Goal: Task Accomplishment & Management: Complete application form

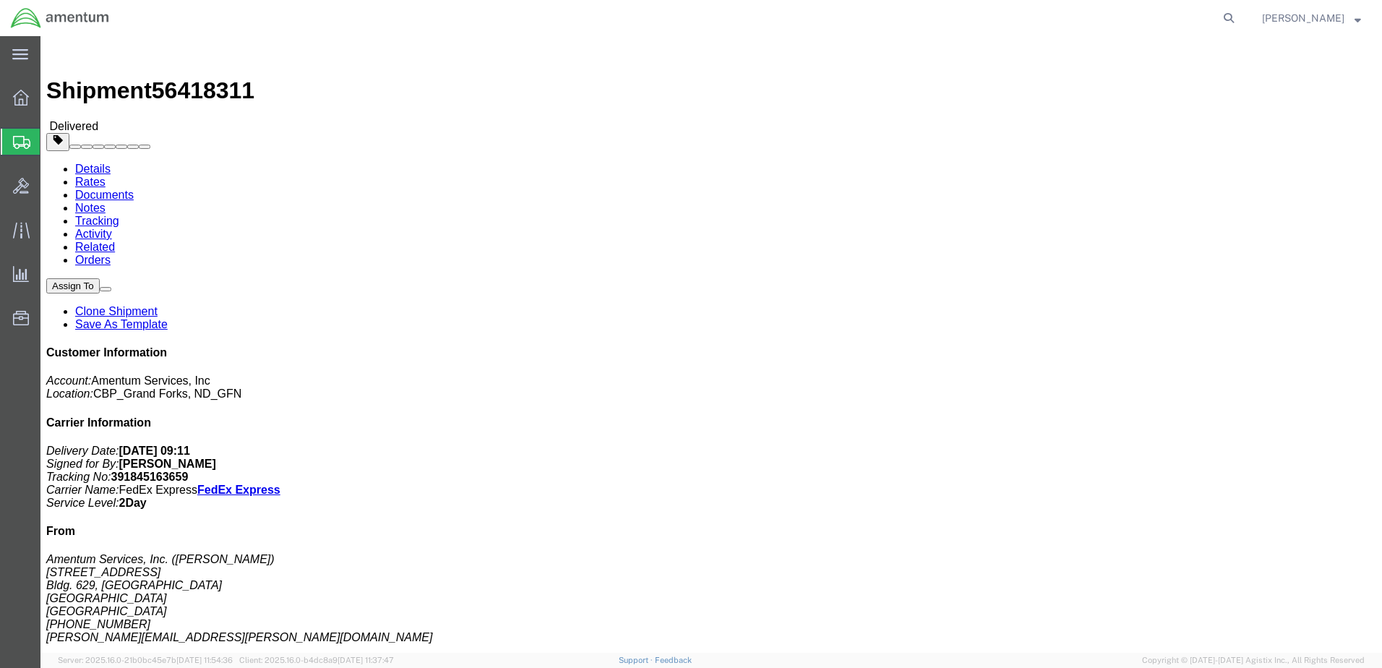
click at [0, 0] on span "Create Shipment" at bounding box center [0, 0] width 0 height 0
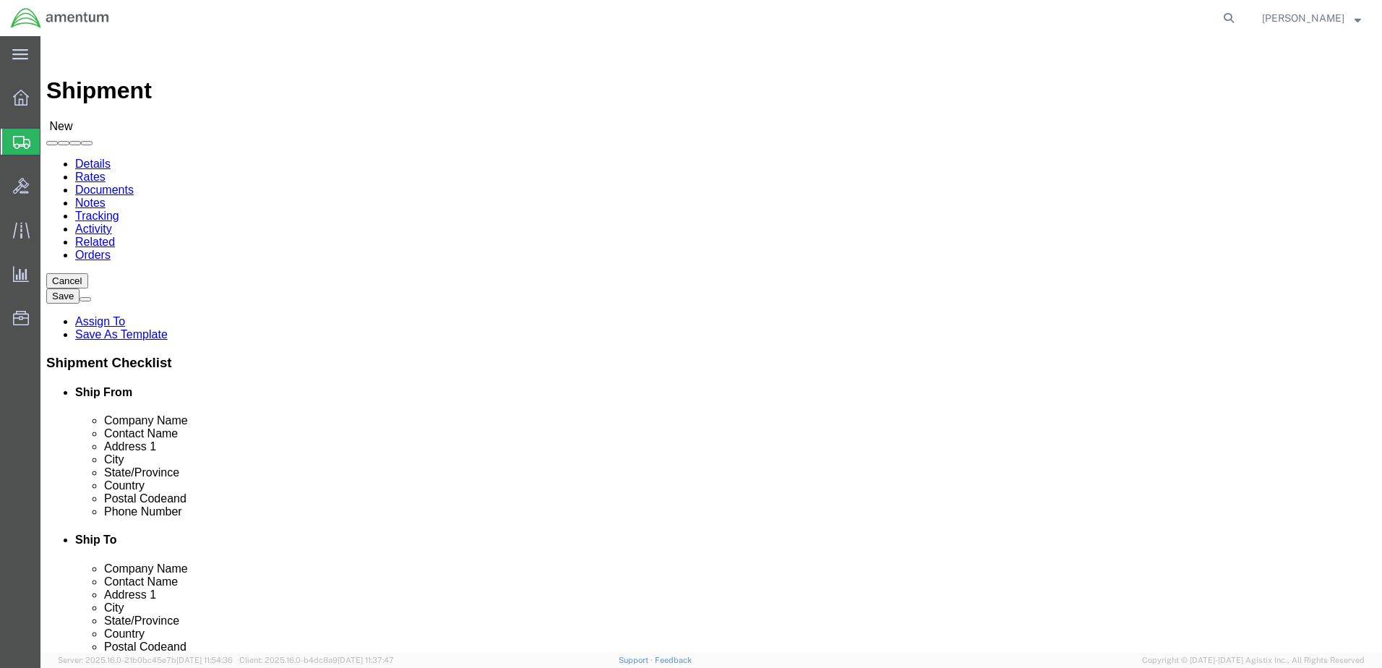
select select
select select "MYPROFILE"
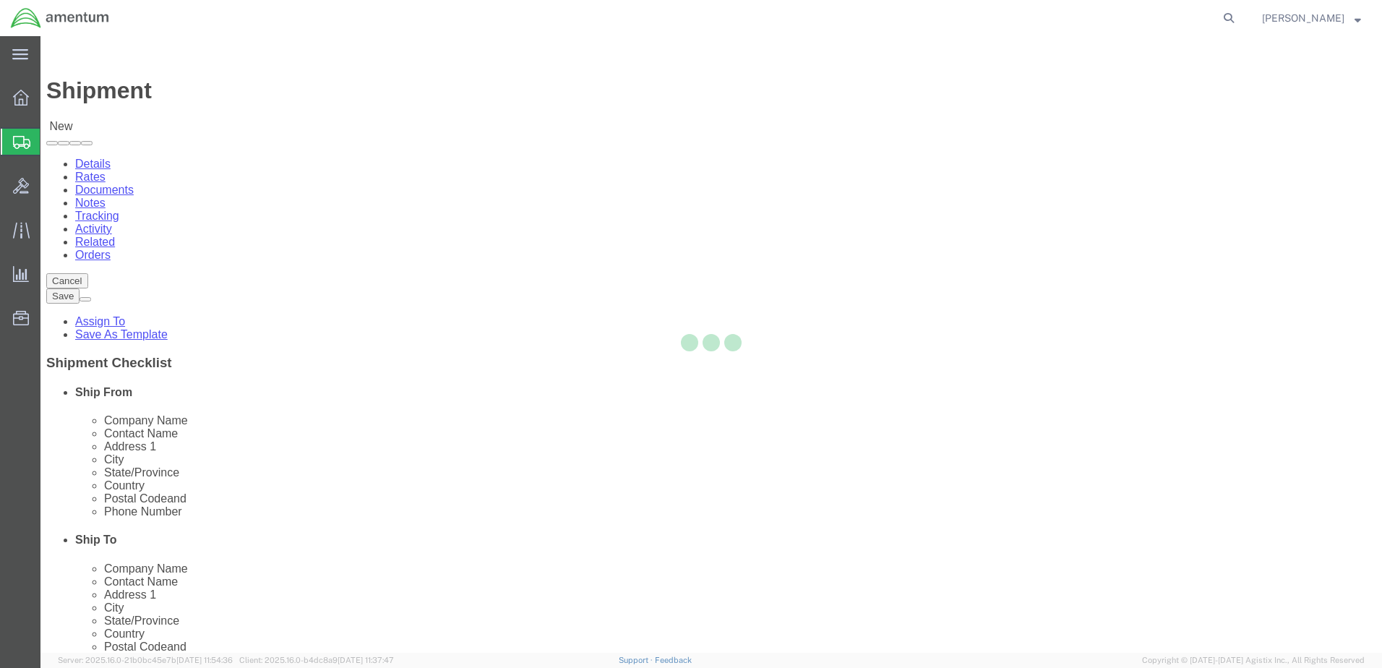
select select "ND"
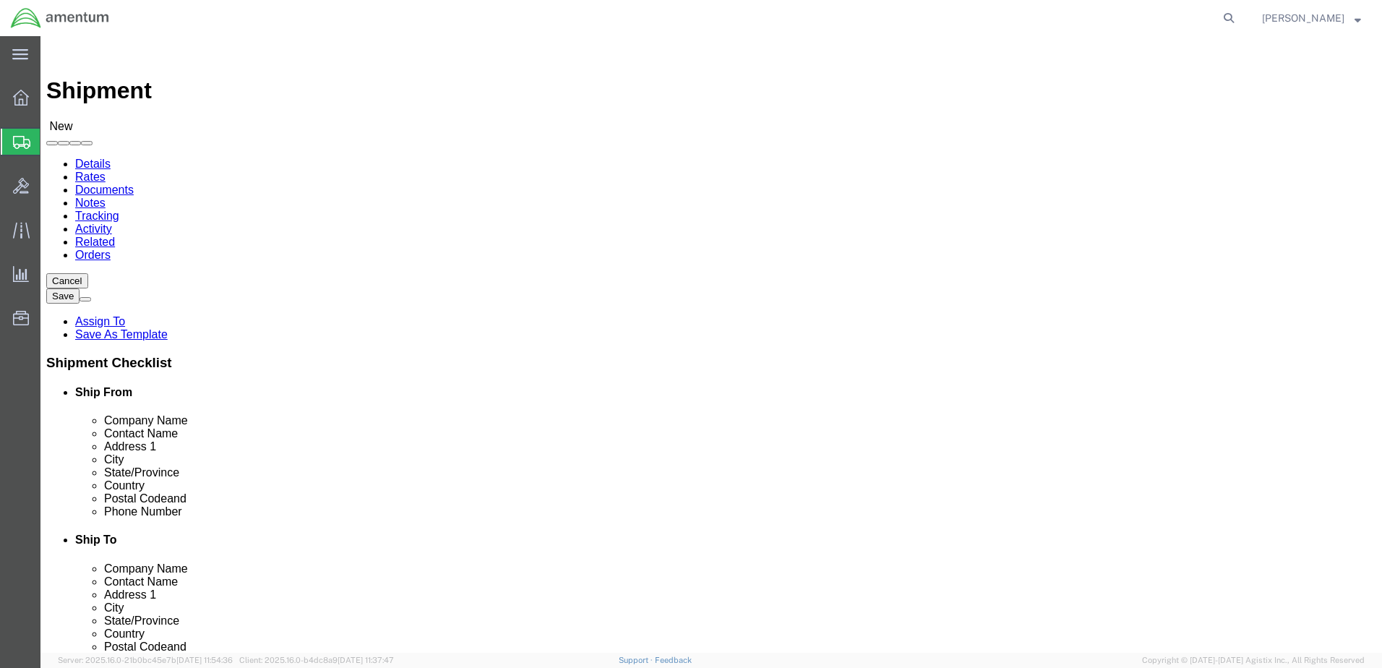
scroll to position [2818, 0]
select select "49925"
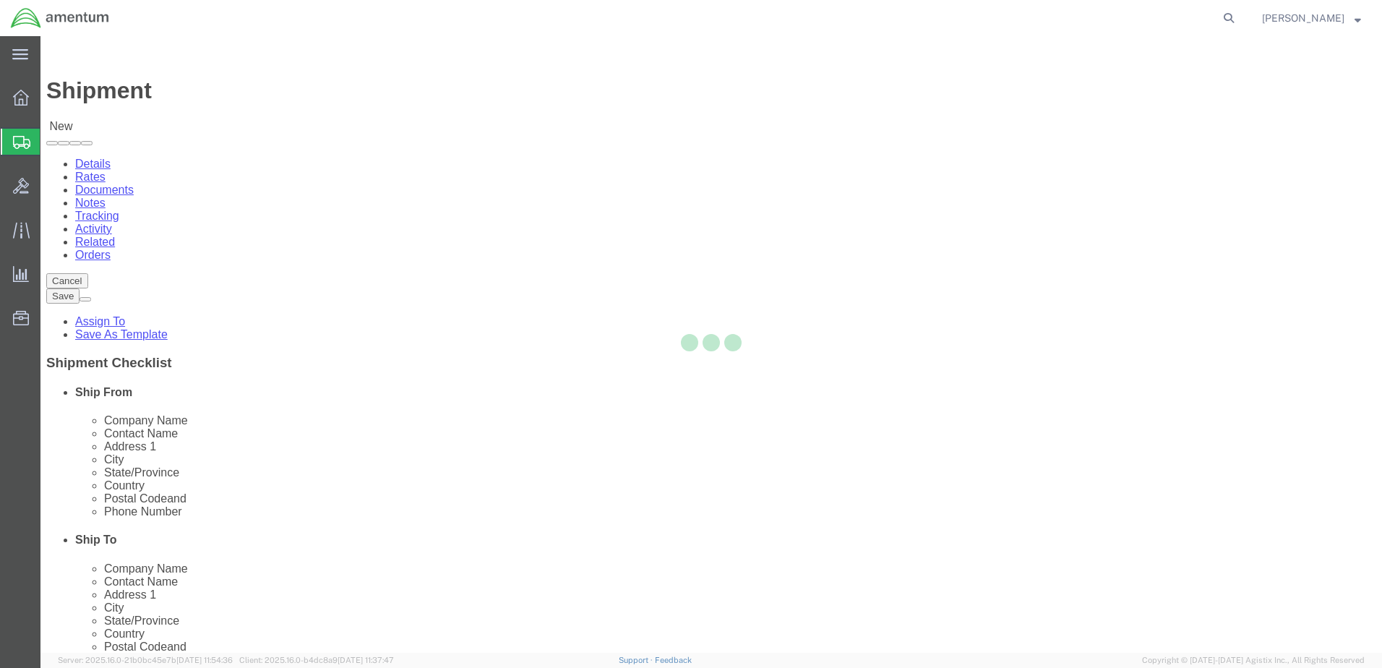
select select "VA"
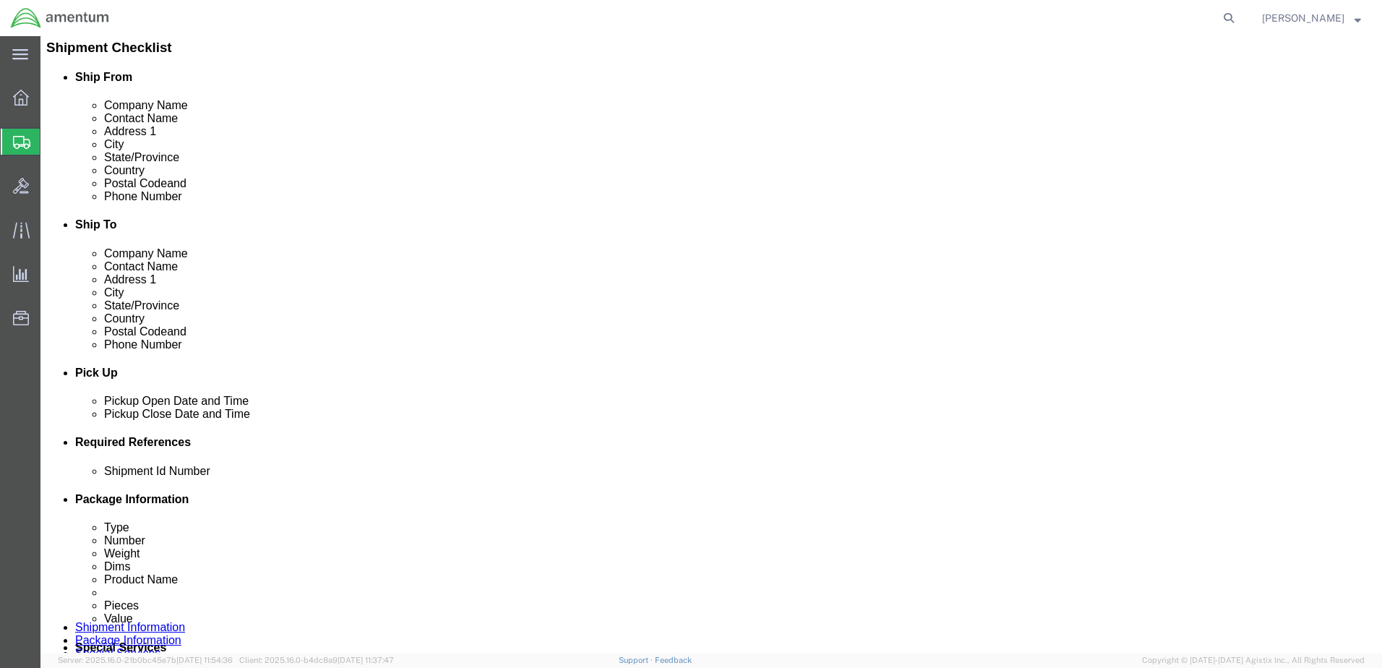
scroll to position [506, 0]
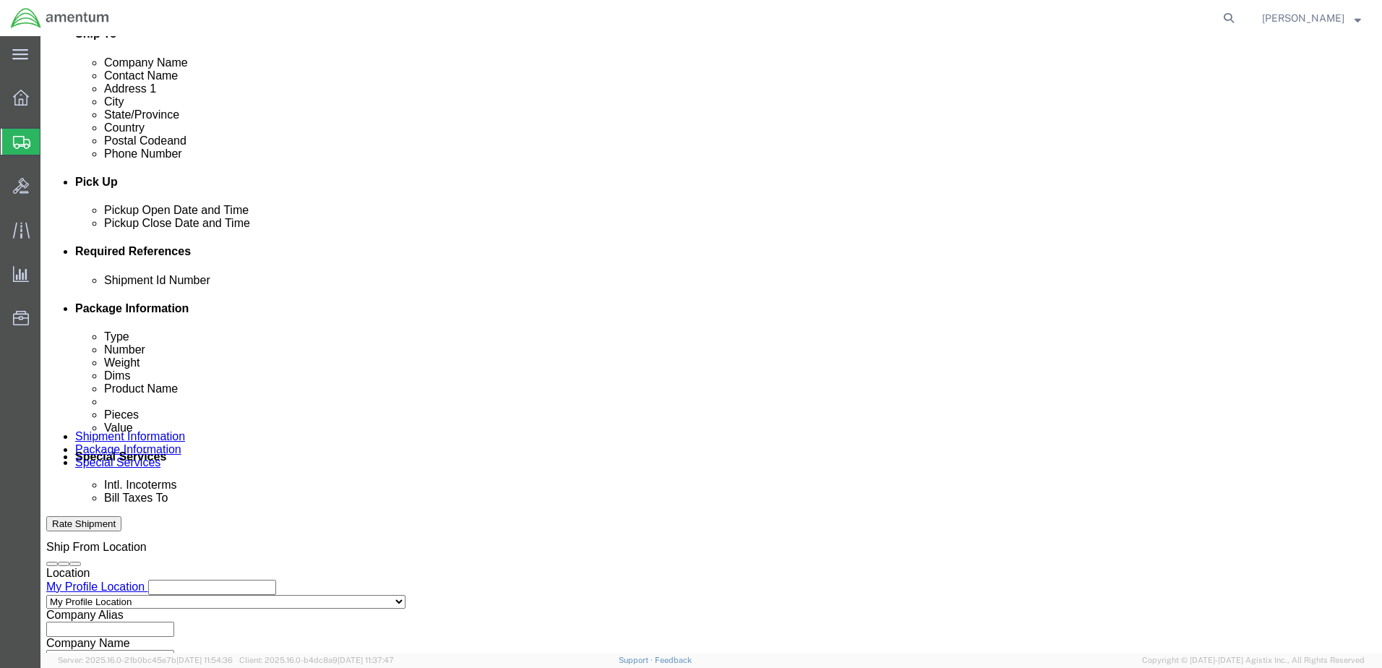
click input "text"
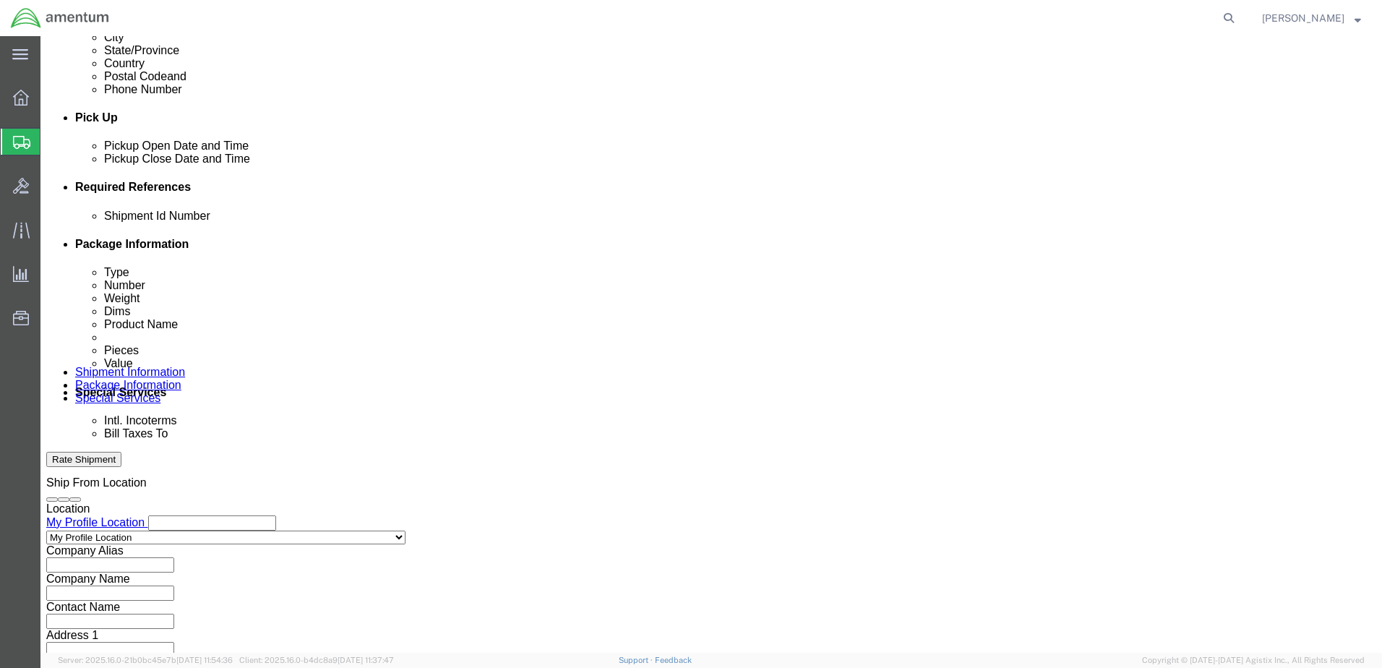
scroll to position [624, 0]
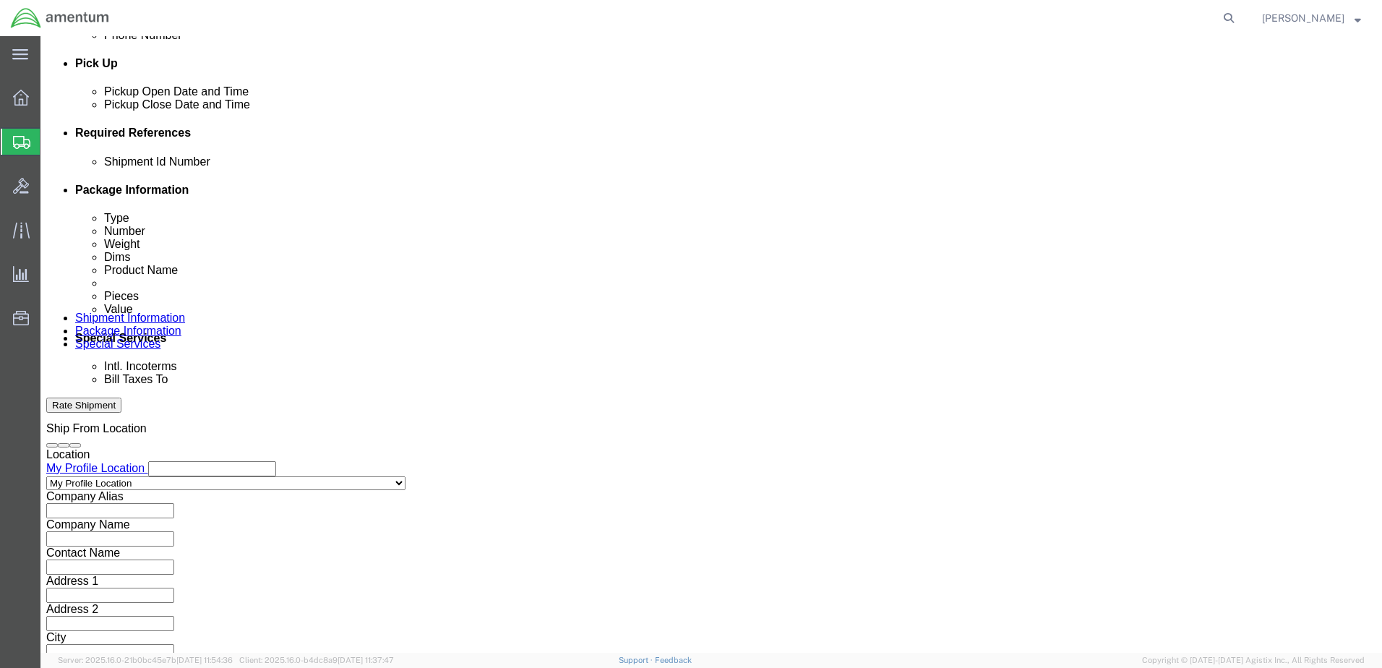
type input "[PERSON_NAME] tools"
click button "Continue"
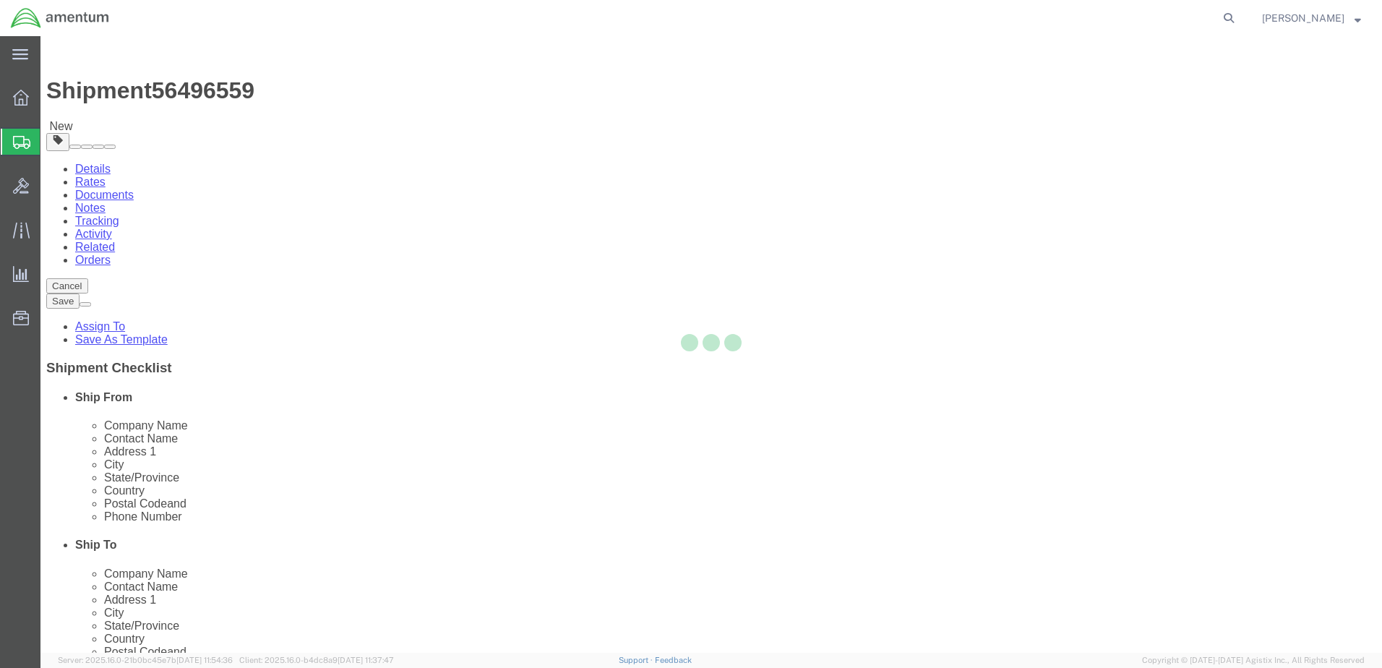
select select "CBOX"
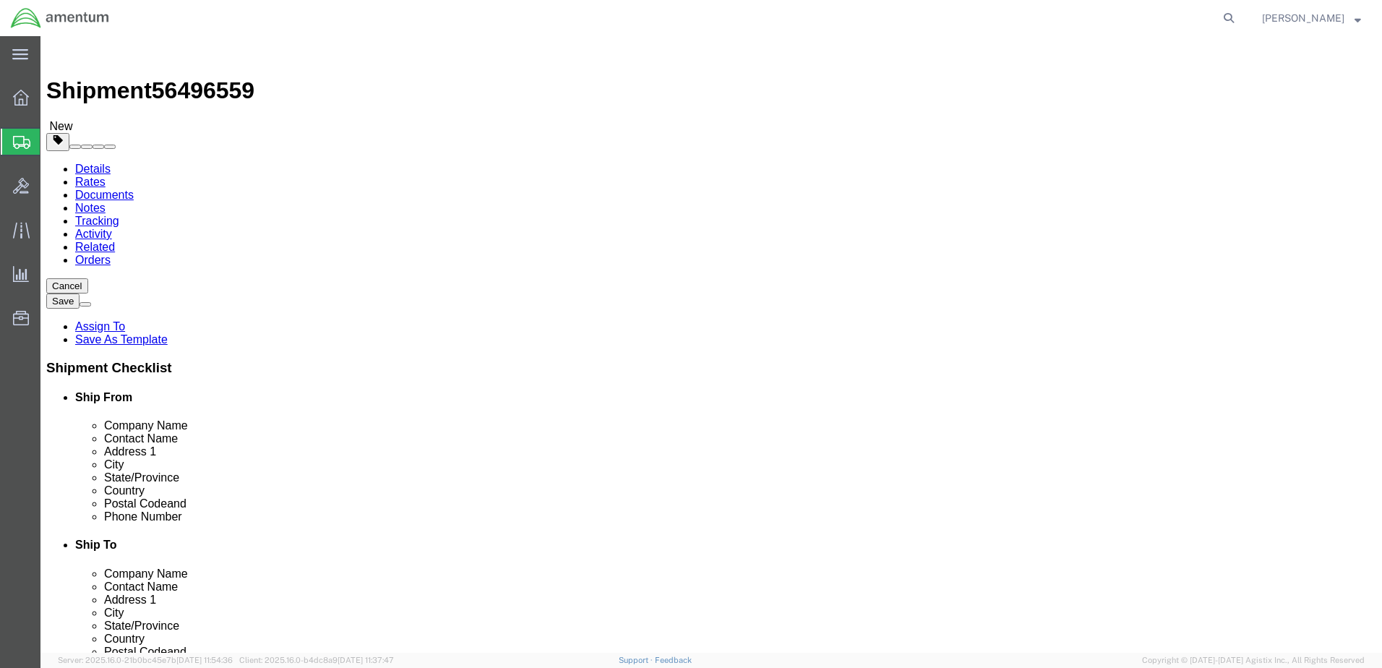
click input "text"
type input "24"
click input "text"
type input "17"
click input "text"
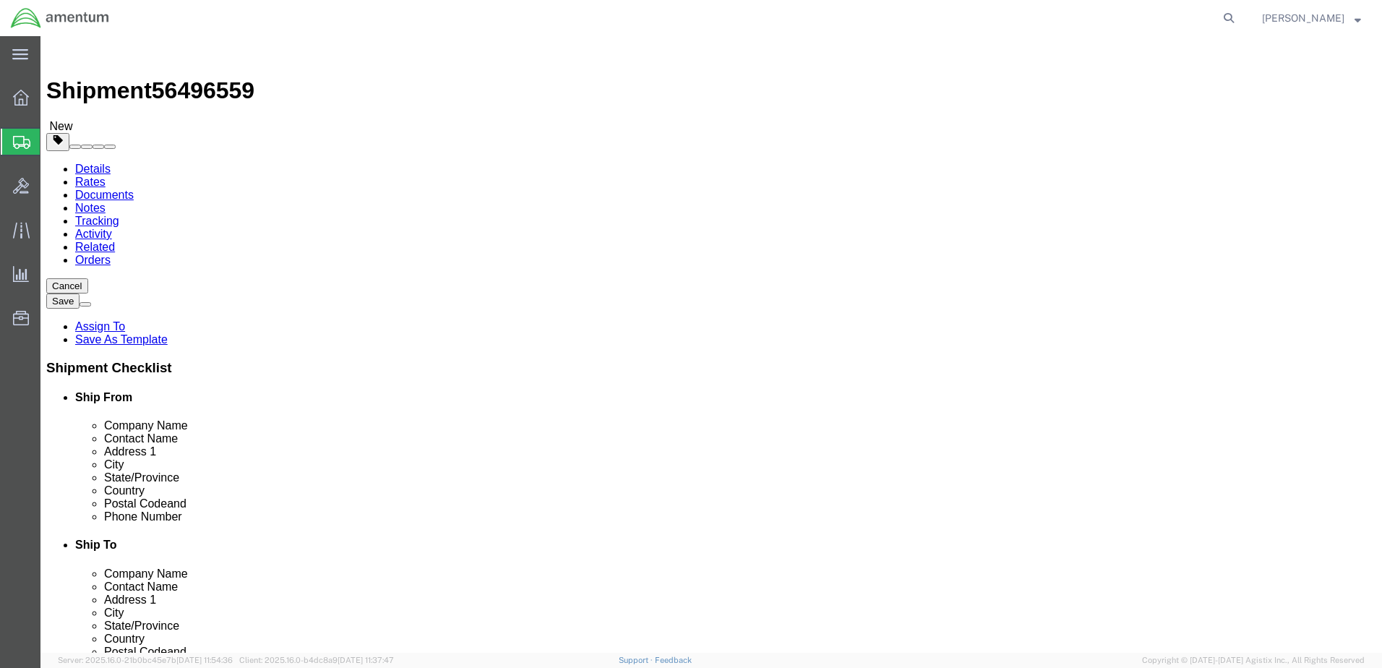
type input "17"
click input "0.00"
drag, startPoint x: 228, startPoint y: 333, endPoint x: 173, endPoint y: 330, distance: 55.0
click div "Weight 0.00 Select kgs lbs Ship. t°"
type input "65"
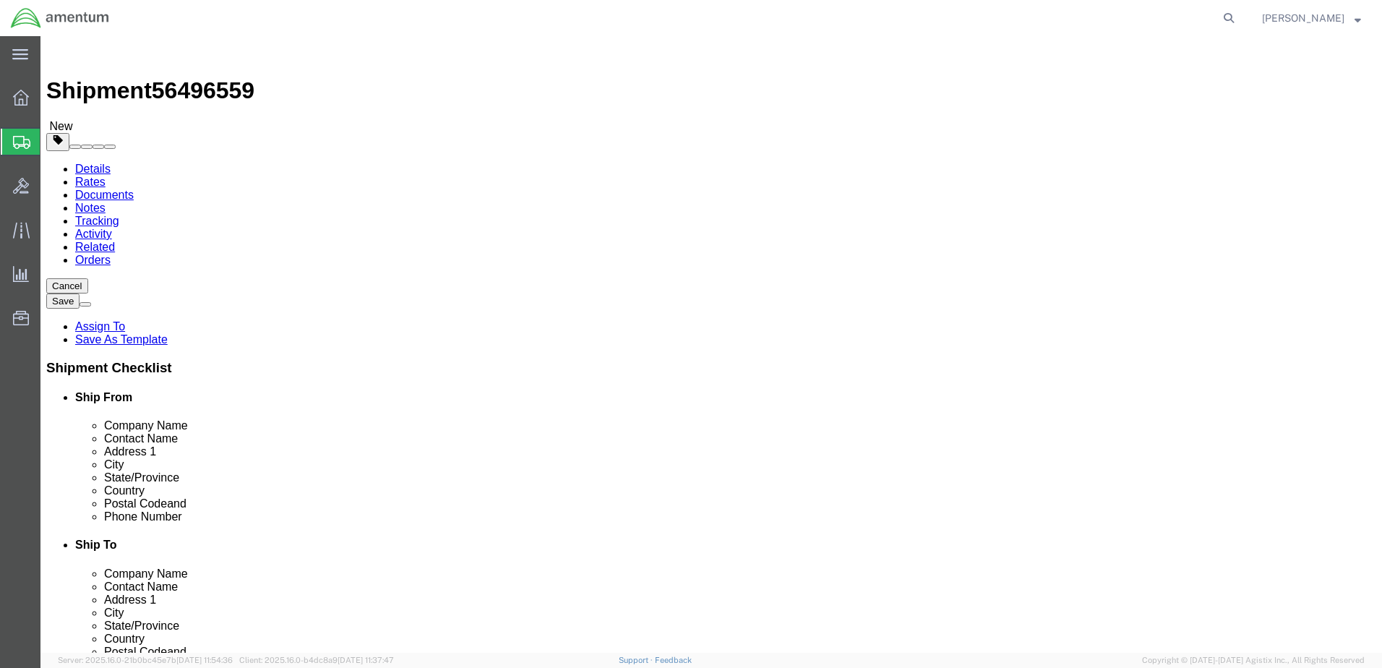
click span
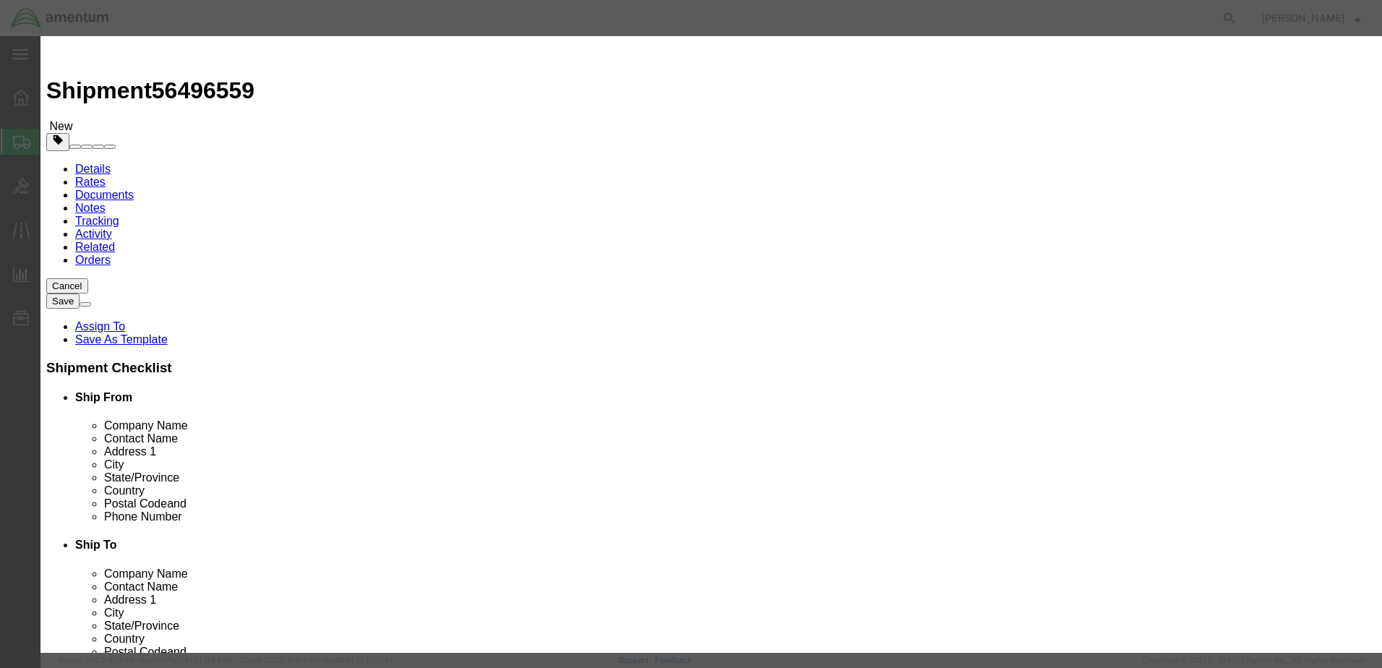
click input "text"
type input "Tools"
click h3 "Add content"
drag, startPoint x: 453, startPoint y: 133, endPoint x: 399, endPoint y: 136, distance: 54.3
click div "Pieces 0 Select Bag Barrels 100Board Feet Bottle Box Blister Pack Carats Can Ca…"
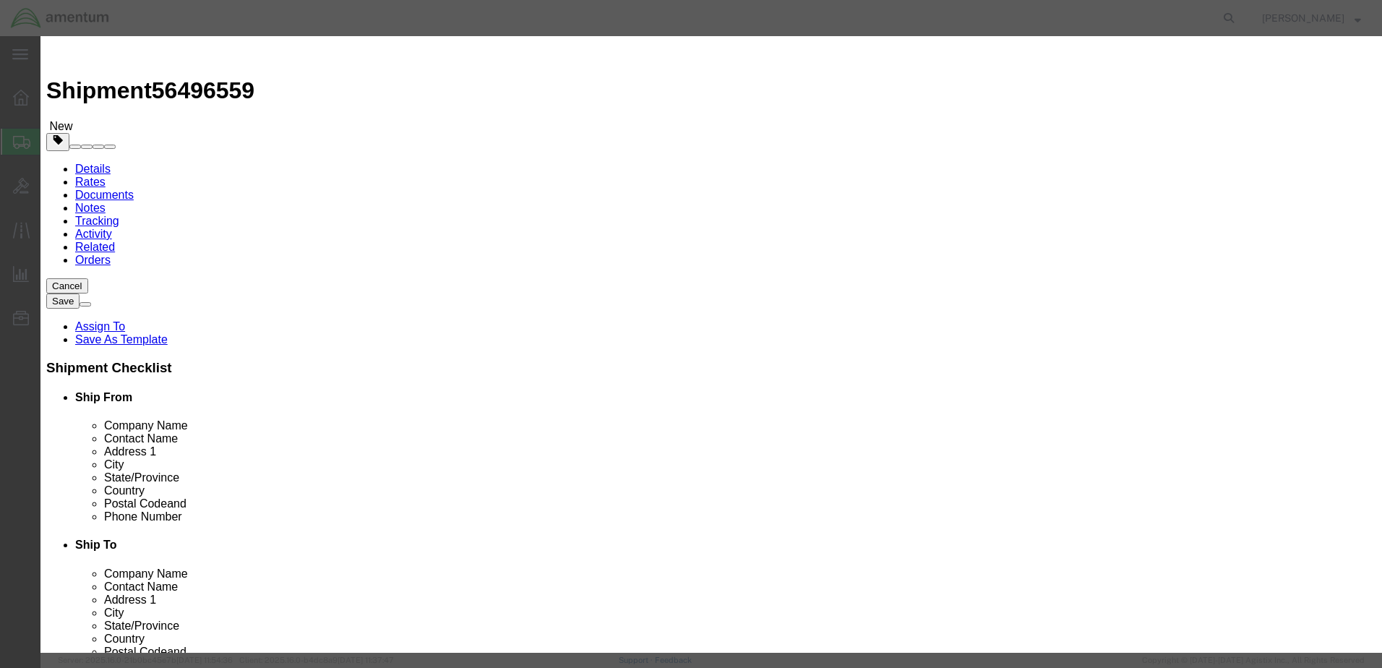
type input "1"
click input "text"
type input "1500"
click button "Save & Close"
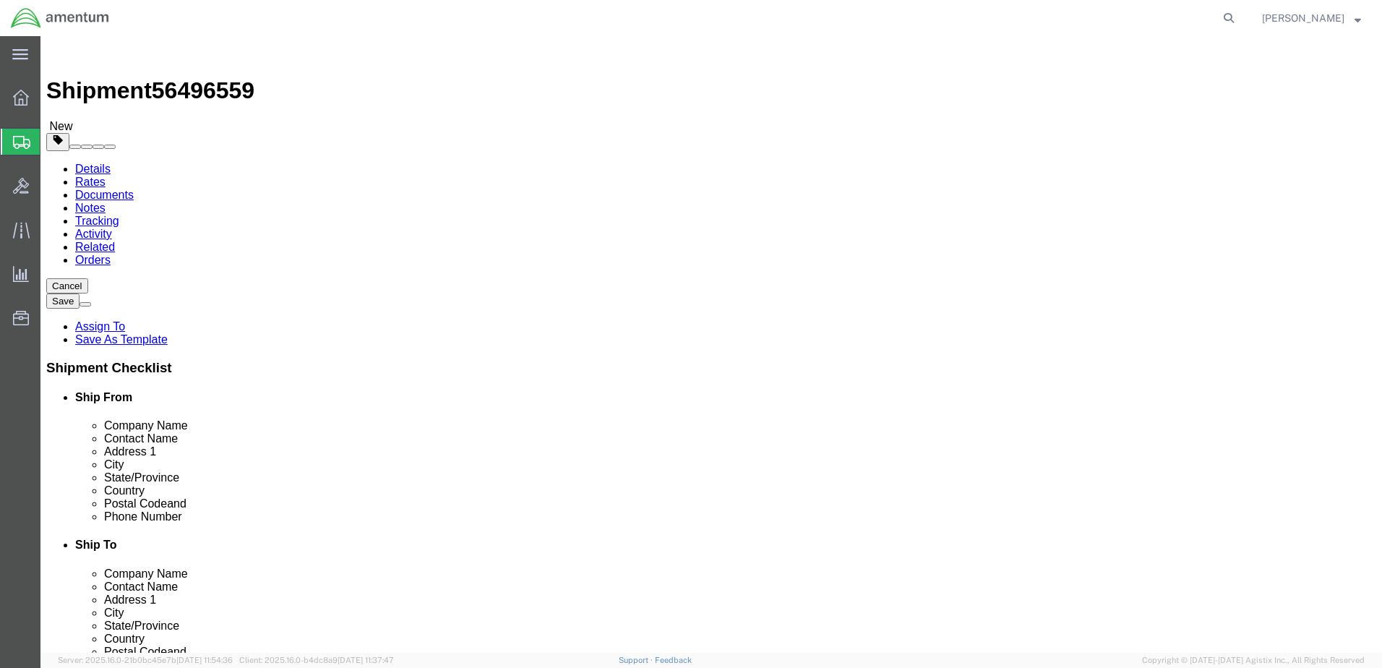
scroll to position [4, 0]
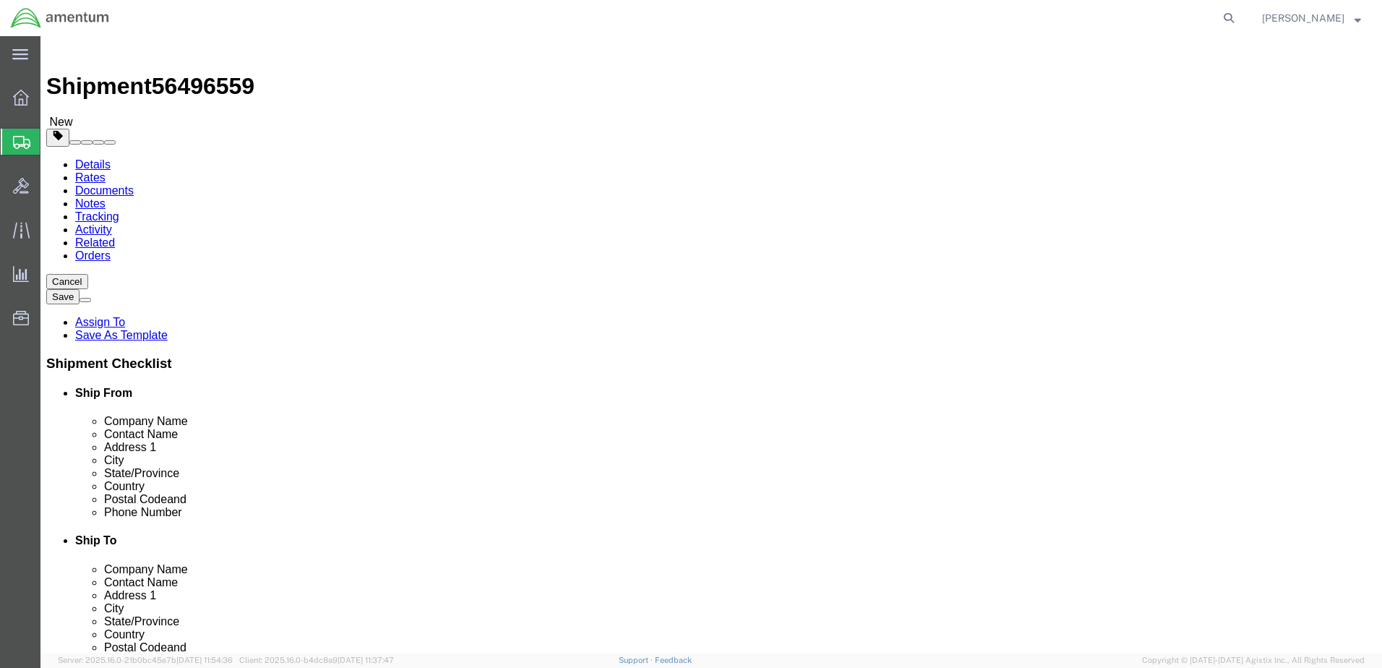
click link "Documents"
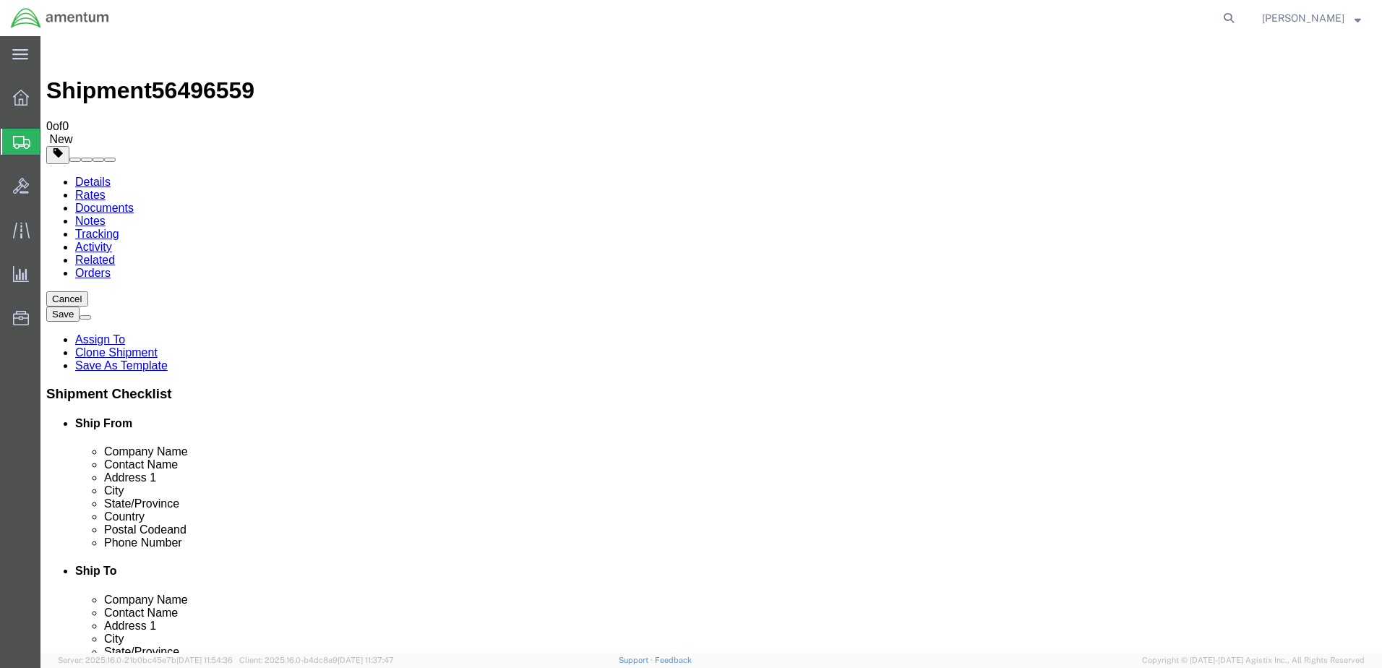
click at [106, 189] on link "Rates" at bounding box center [90, 195] width 30 height 12
click at [89, 176] on link "Details" at bounding box center [92, 182] width 35 height 12
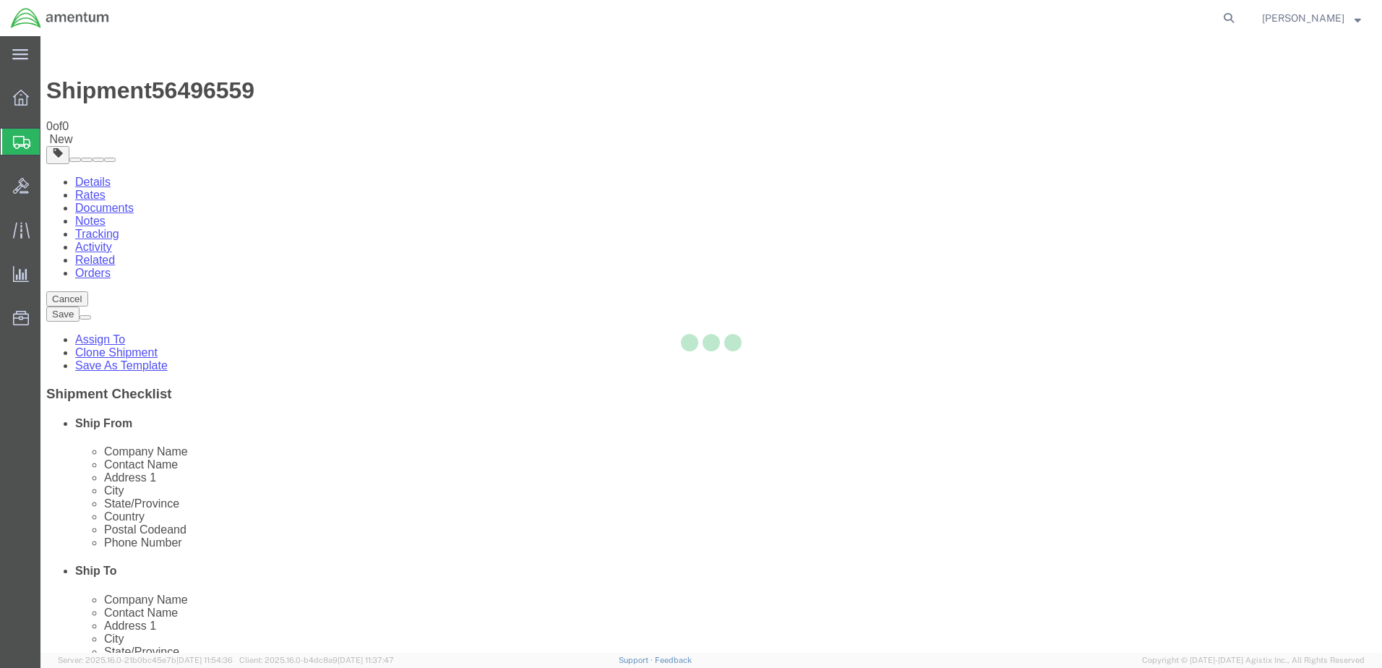
select select "49926"
select select "49925"
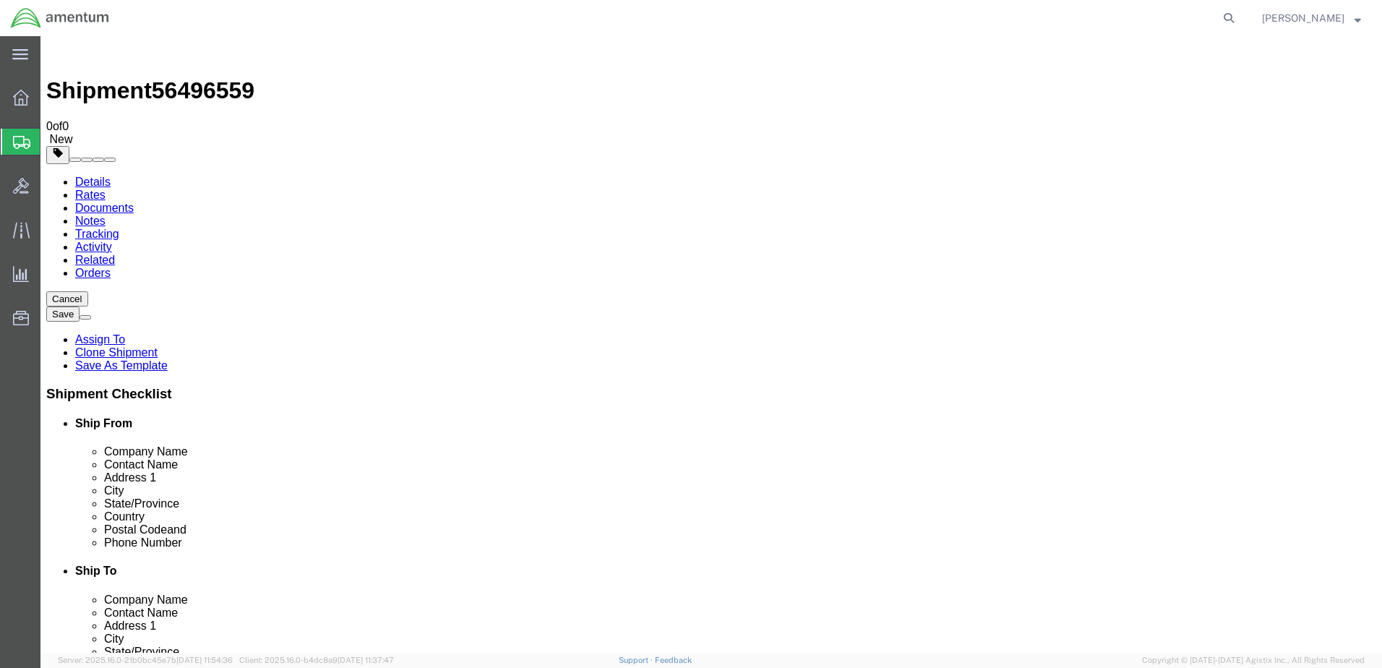
click link "Special Services"
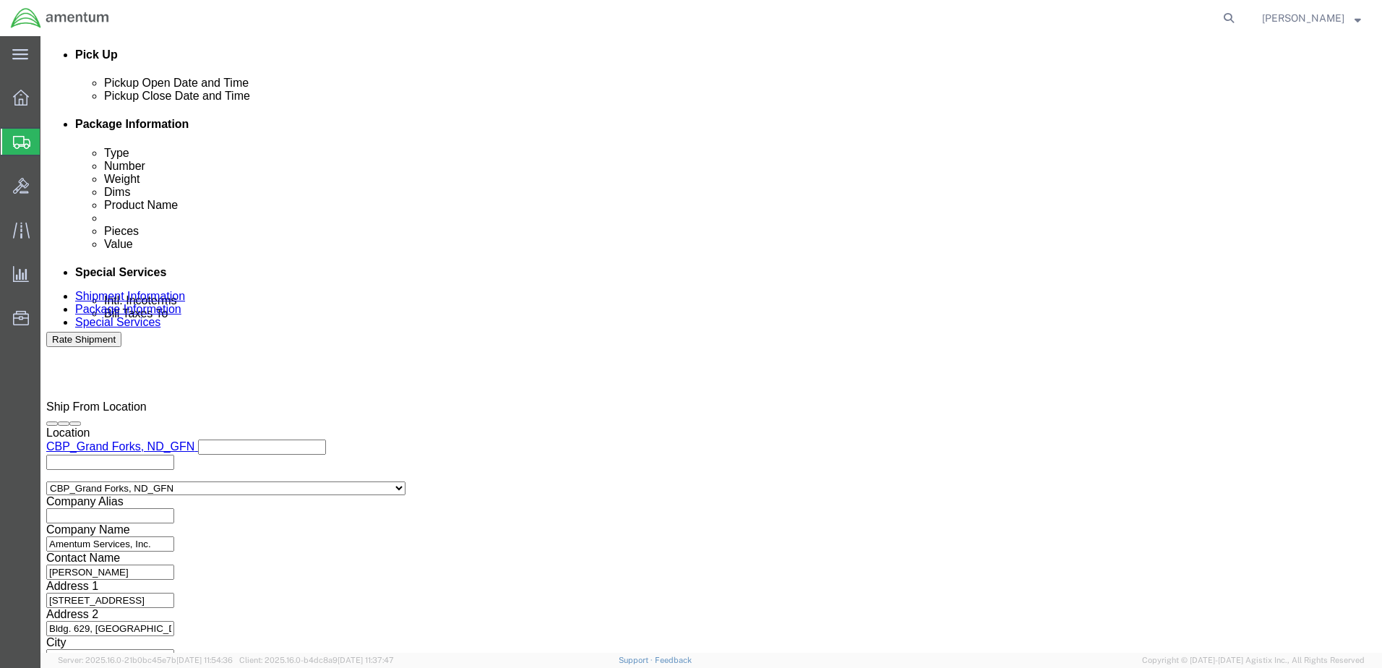
scroll to position [650, 0]
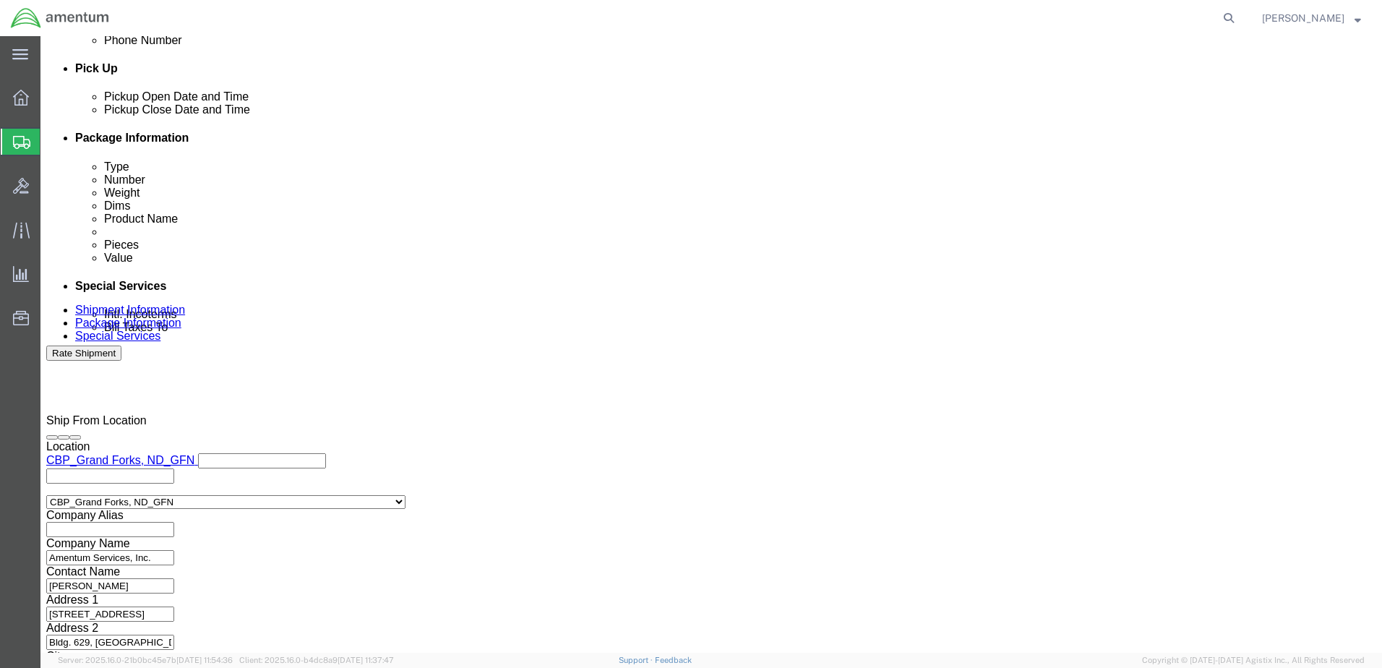
click input "Yes"
radio input "true"
click input "text"
type input "1500"
click button "Rate Shipment"
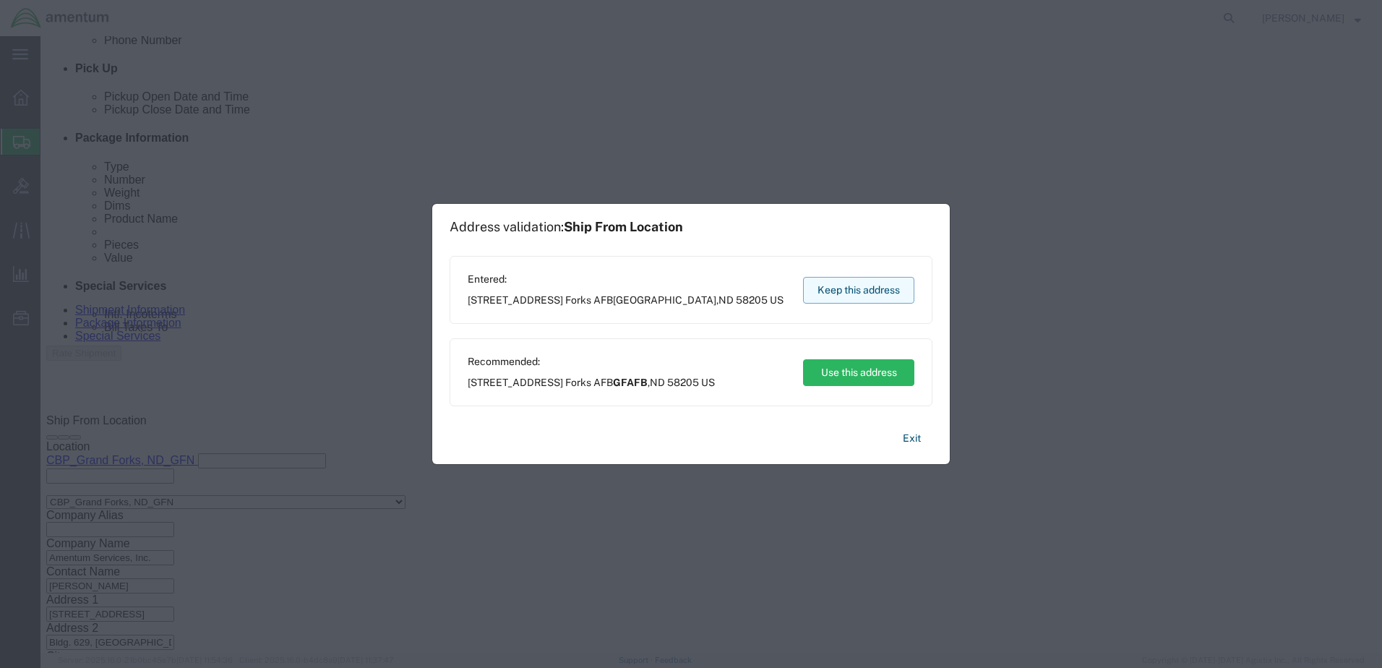
click at [877, 294] on button "Keep this address" at bounding box center [858, 290] width 111 height 27
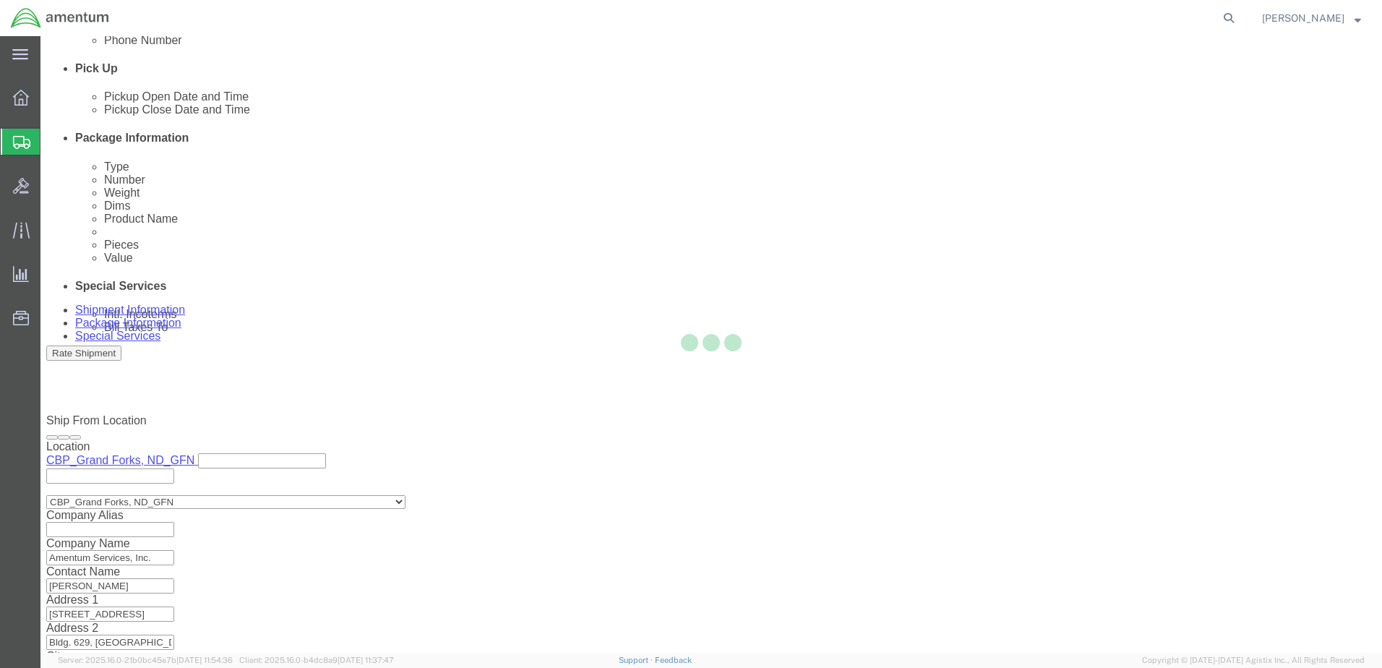
select select "49926"
select select "49925"
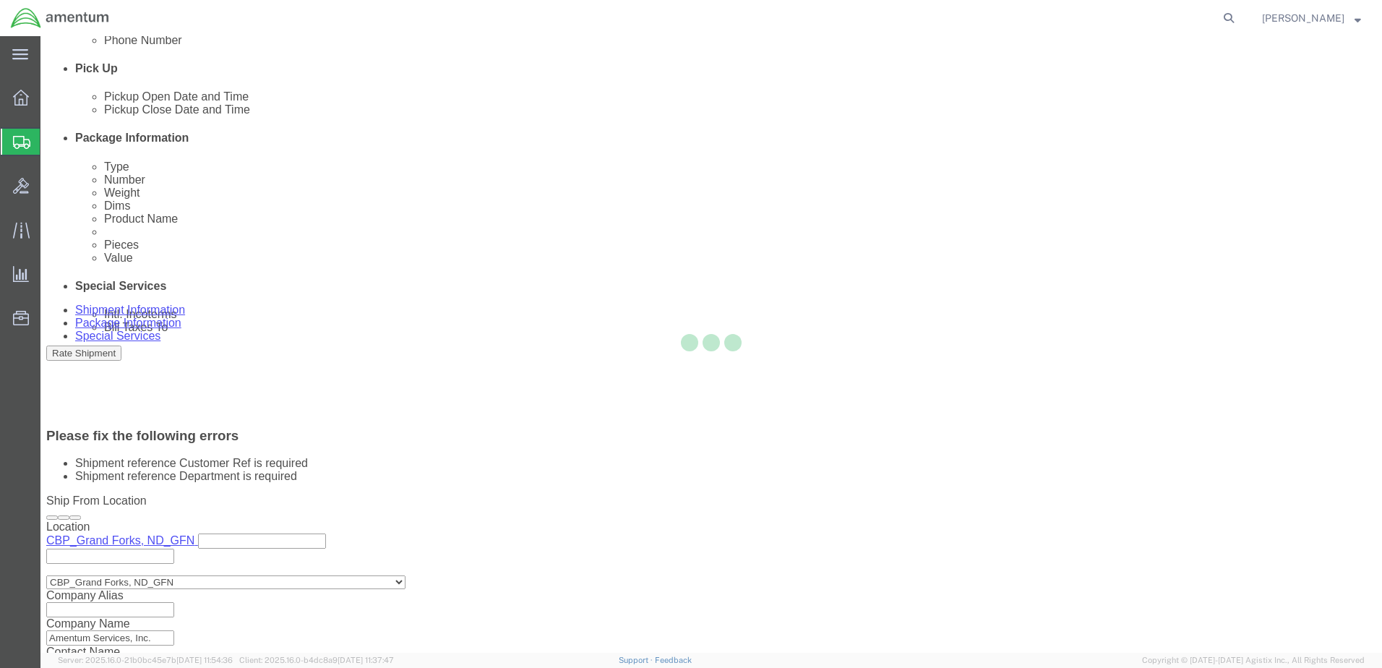
scroll to position [698, 0]
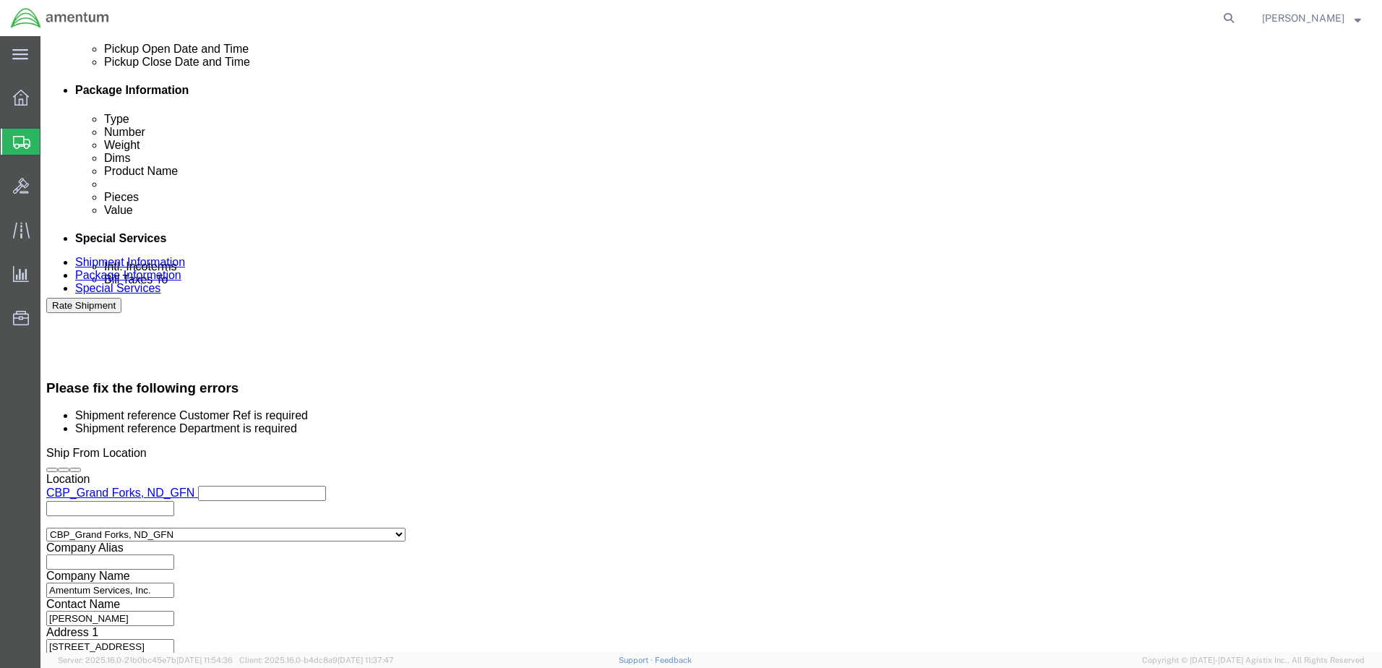
click input "text"
type input "S. M. Tools"
type input "CBP"
click button "Rate Shipment"
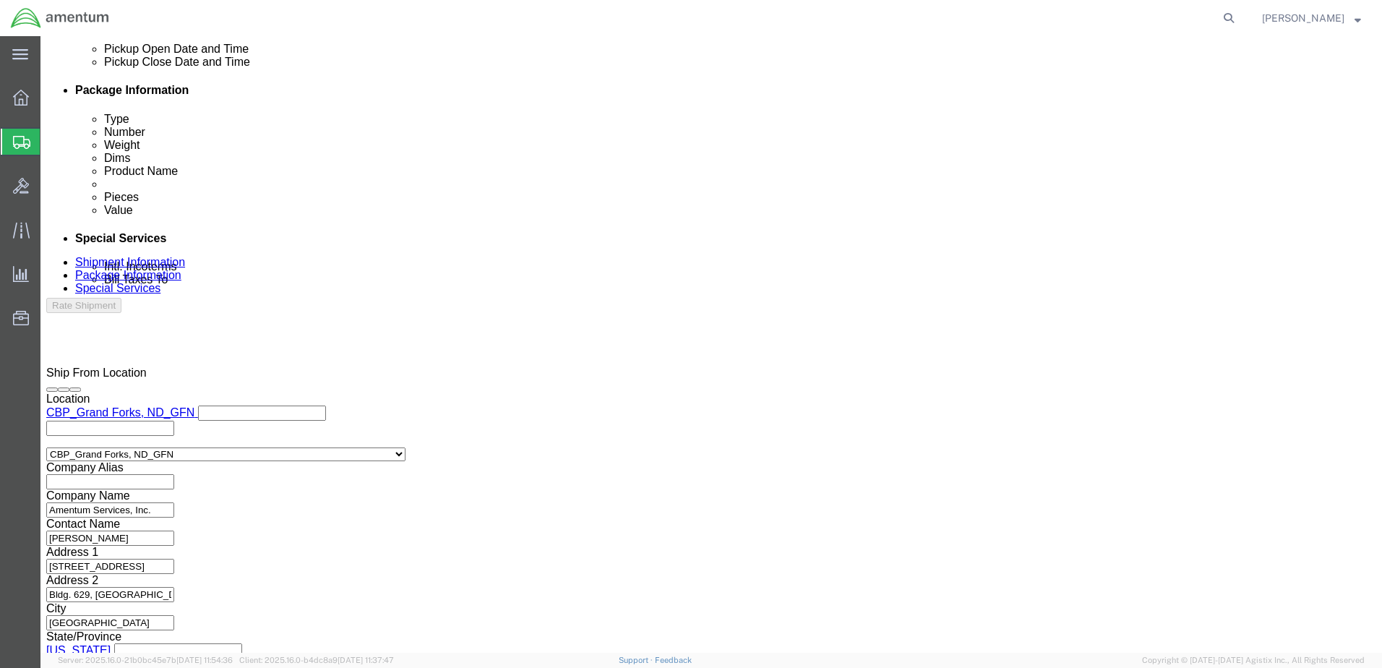
scroll to position [624, 0]
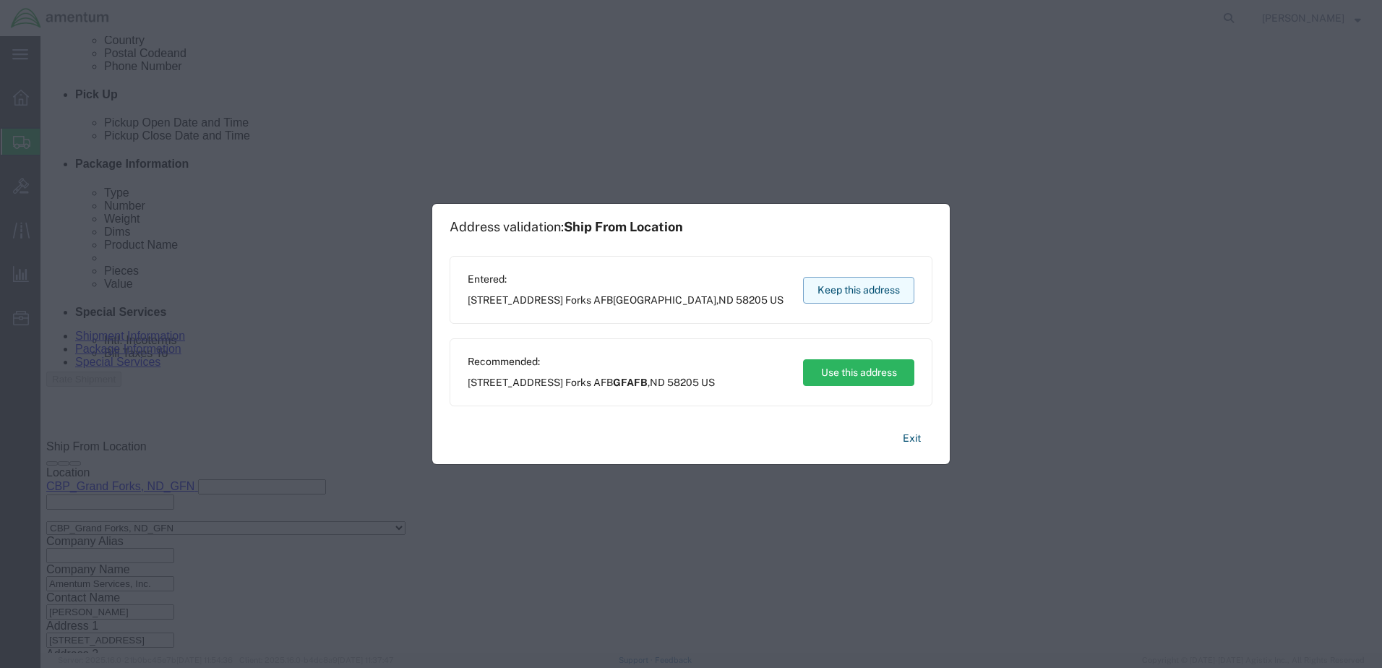
click at [853, 298] on button "Keep this address" at bounding box center [858, 290] width 111 height 27
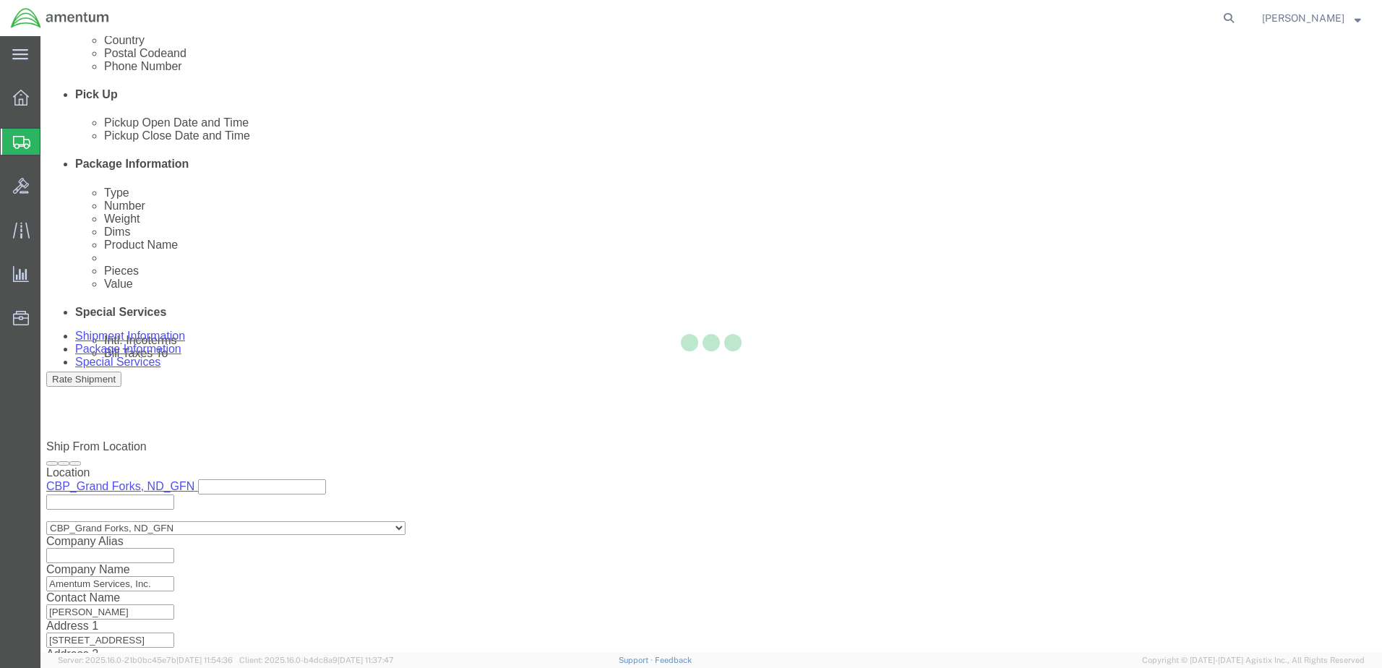
click at [1166, 625] on div at bounding box center [710, 344] width 1341 height 616
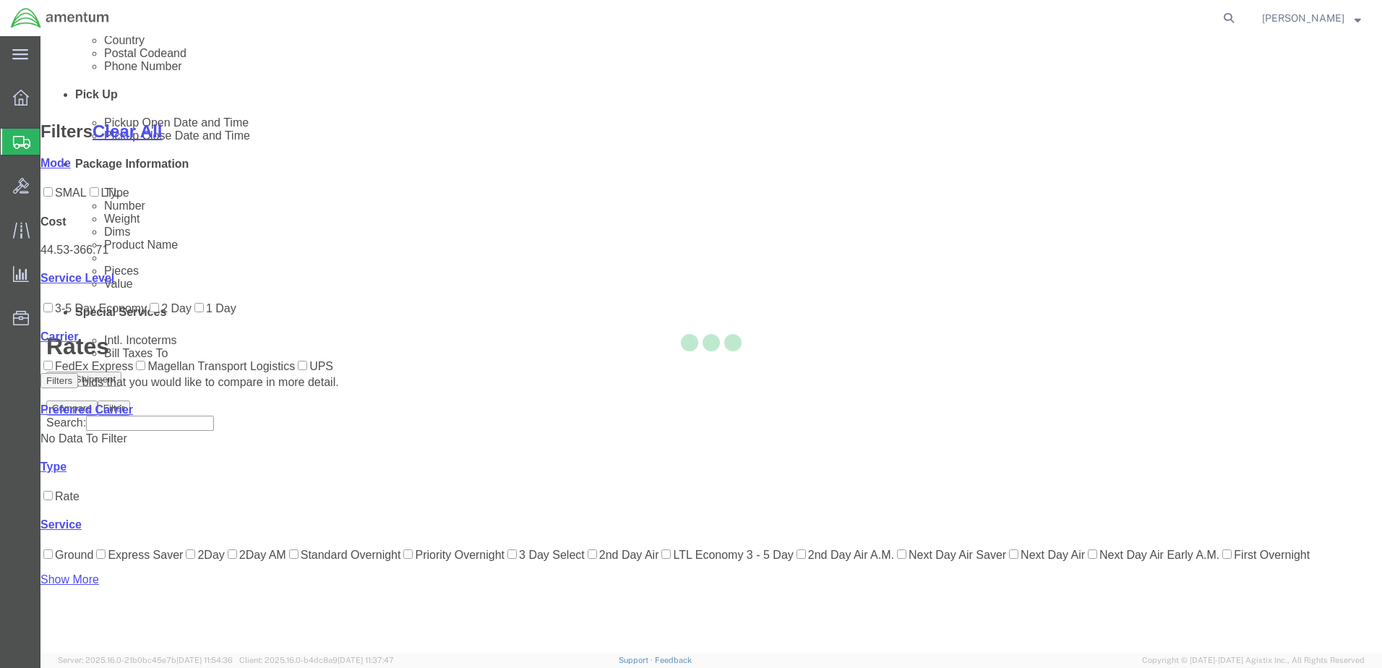
scroll to position [126, 0]
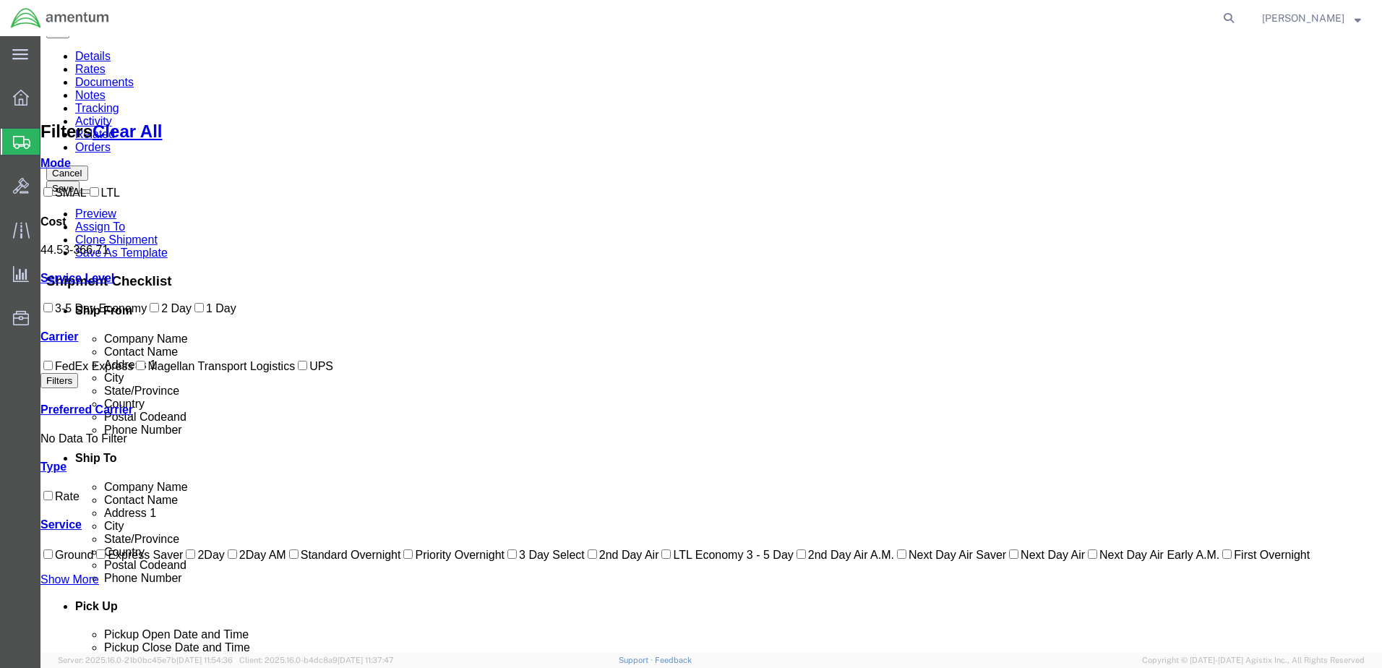
click at [194, 312] on input "1 Day" at bounding box center [198, 307] width 9 height 9
checkbox input "true"
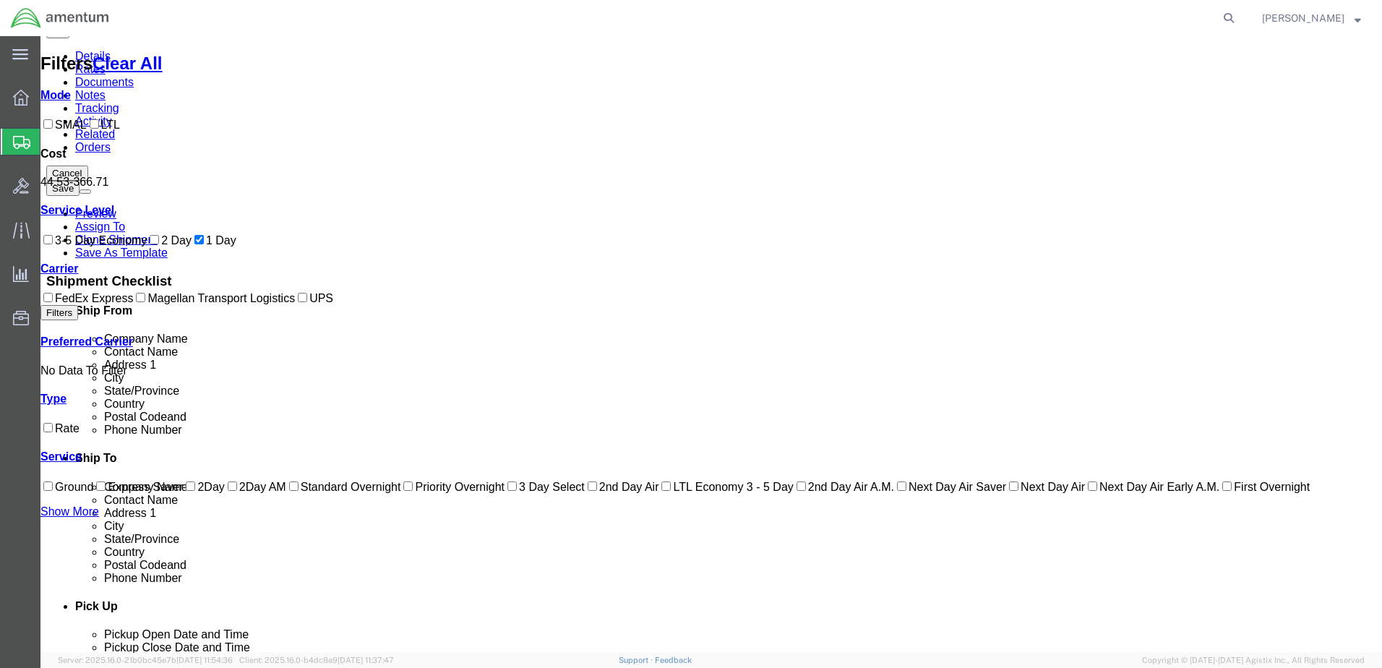
scroll to position [0, 0]
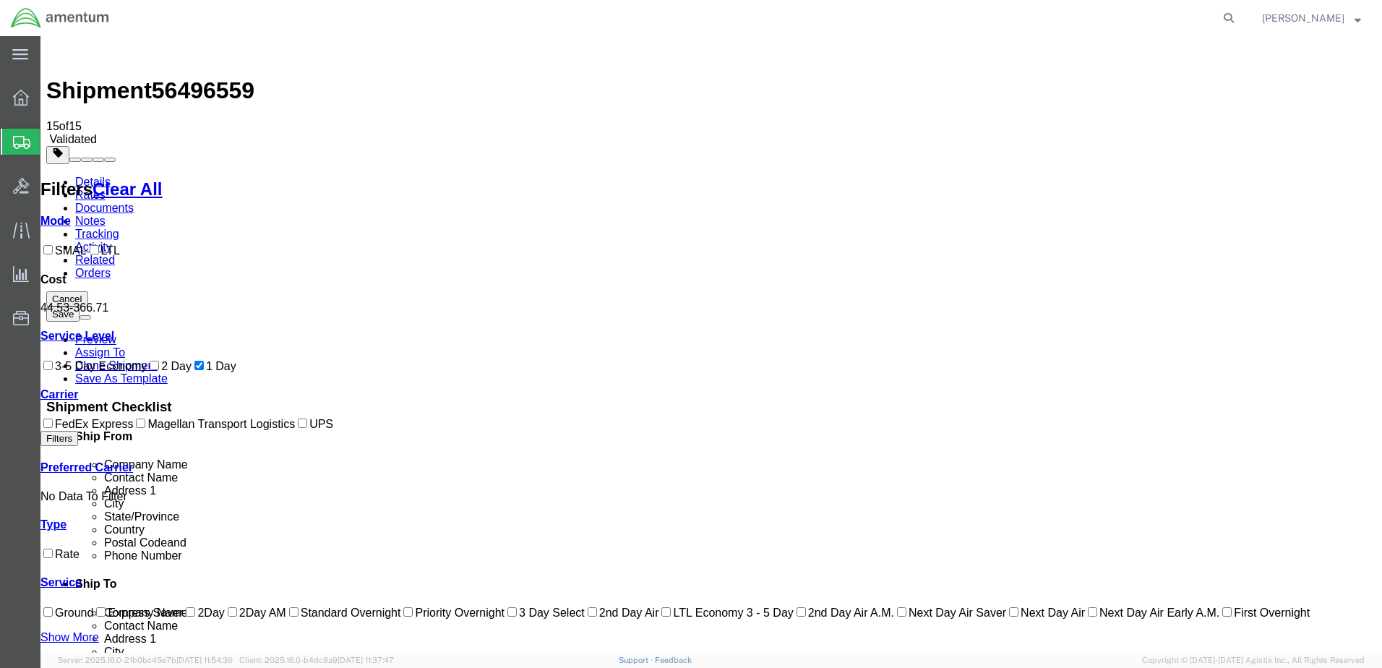
click at [53, 428] on input "FedEx Express" at bounding box center [47, 422] width 9 height 9
checkbox input "true"
click at [150, 370] on input "2 Day" at bounding box center [154, 365] width 9 height 9
checkbox input "true"
